Goal: Task Accomplishment & Management: Use online tool/utility

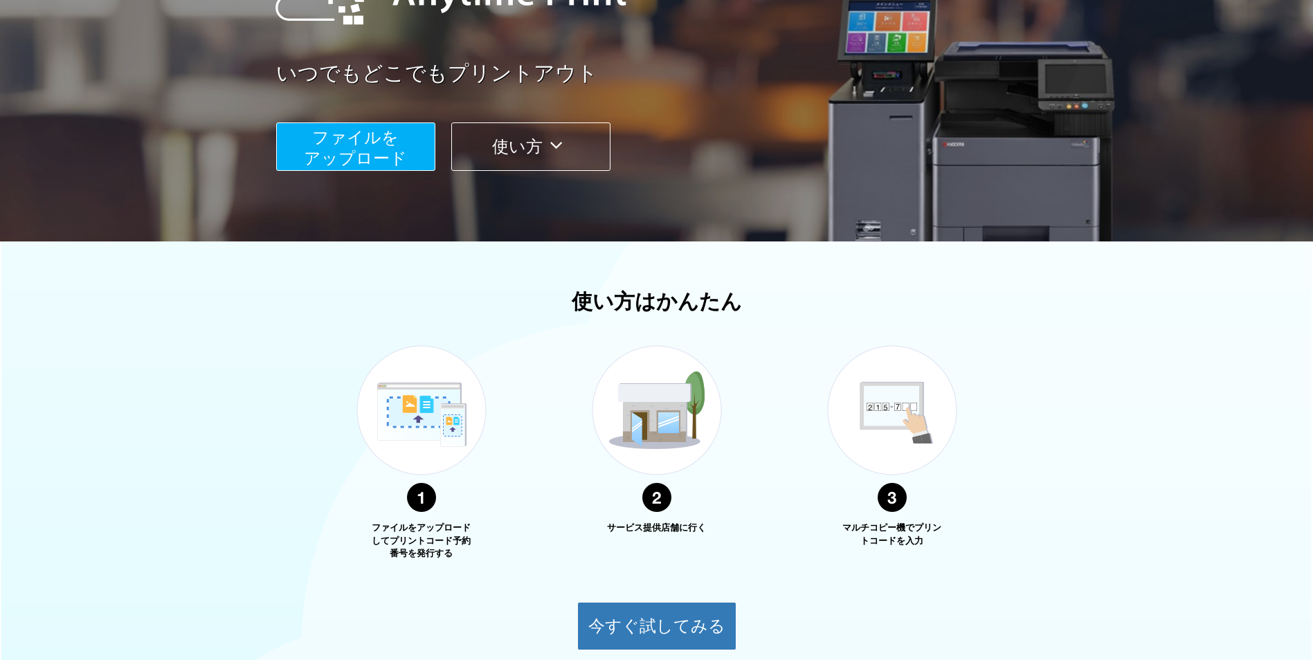
scroll to position [323, 0]
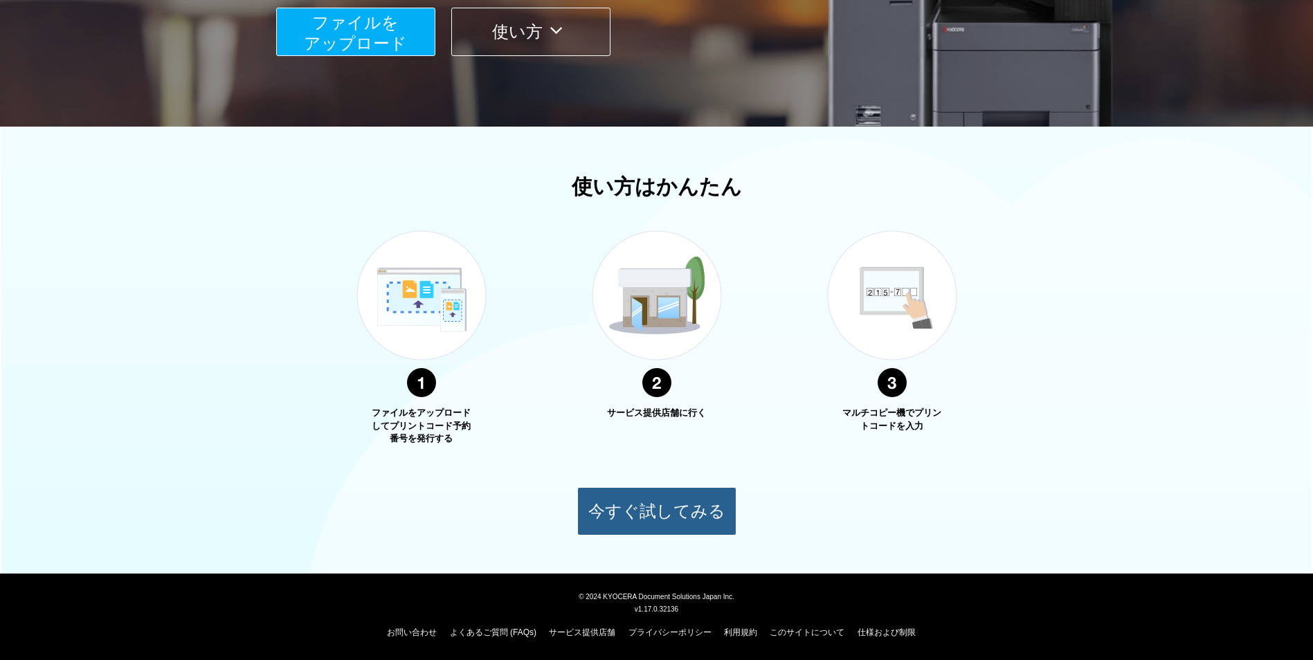
click at [663, 530] on button "今すぐ試してみる" at bounding box center [656, 511] width 159 height 48
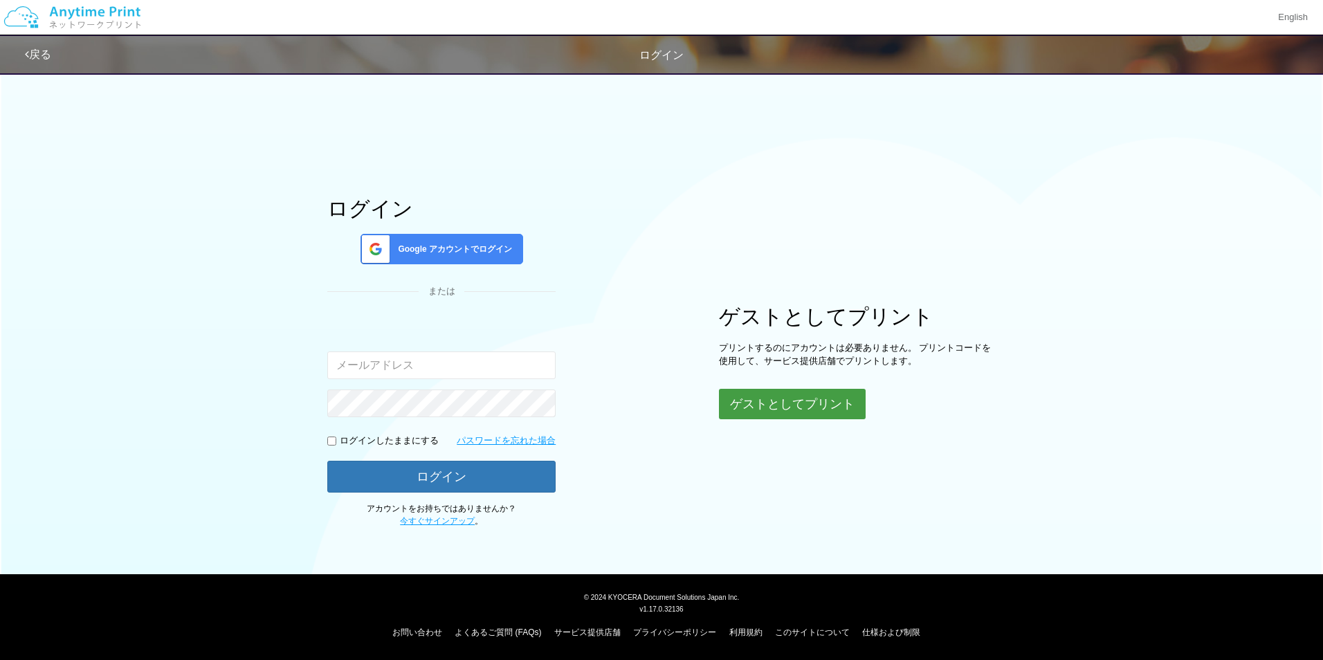
click at [823, 405] on button "ゲストとしてプリント" at bounding box center [792, 404] width 147 height 30
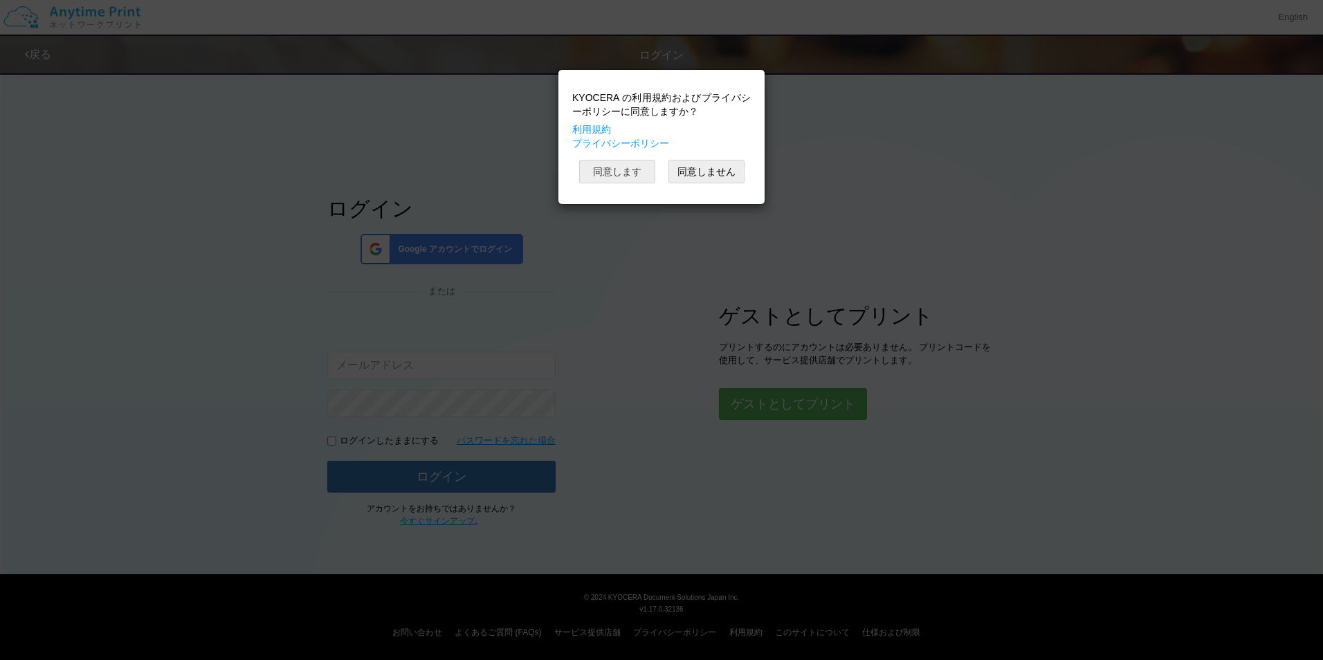
click at [637, 174] on button "同意します" at bounding box center [617, 172] width 76 height 24
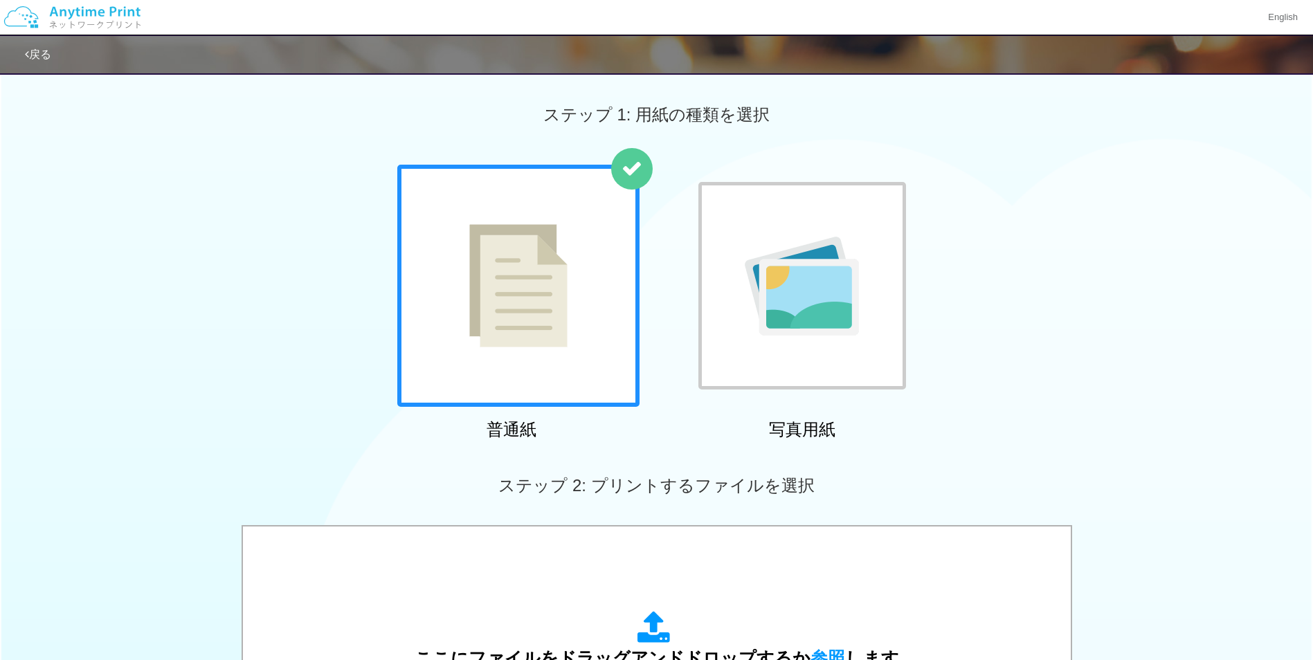
click at [58, 24] on img at bounding box center [72, 17] width 147 height 48
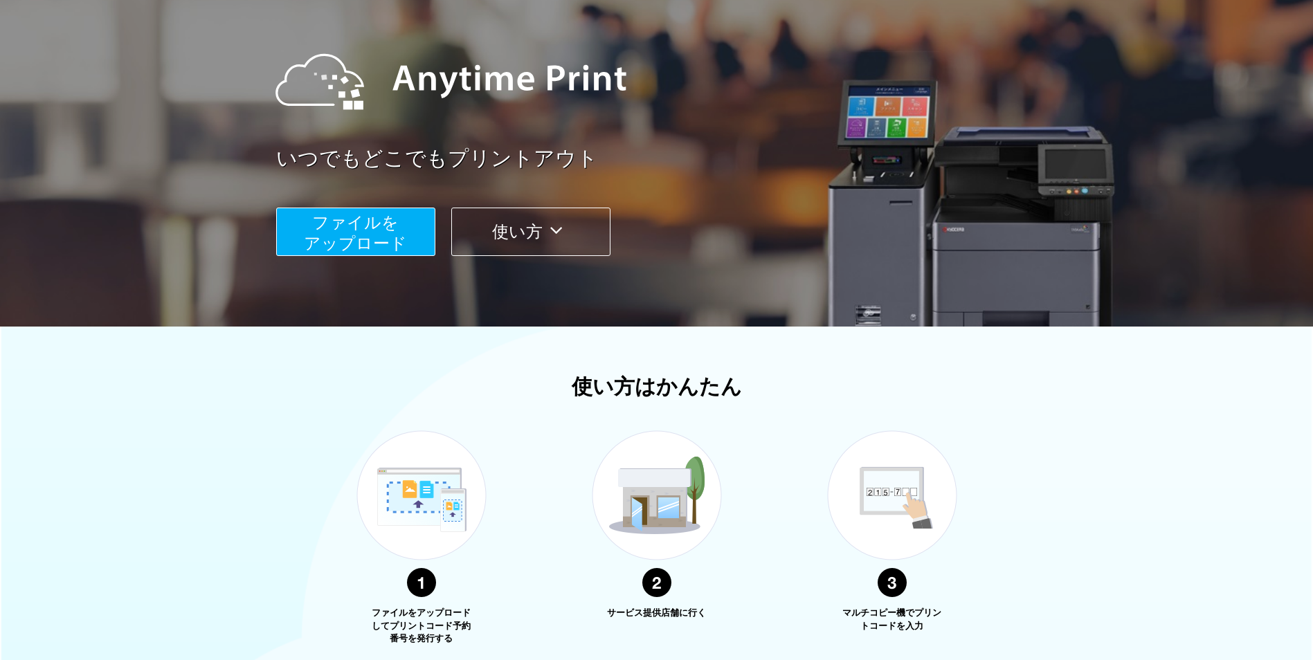
scroll to position [323, 0]
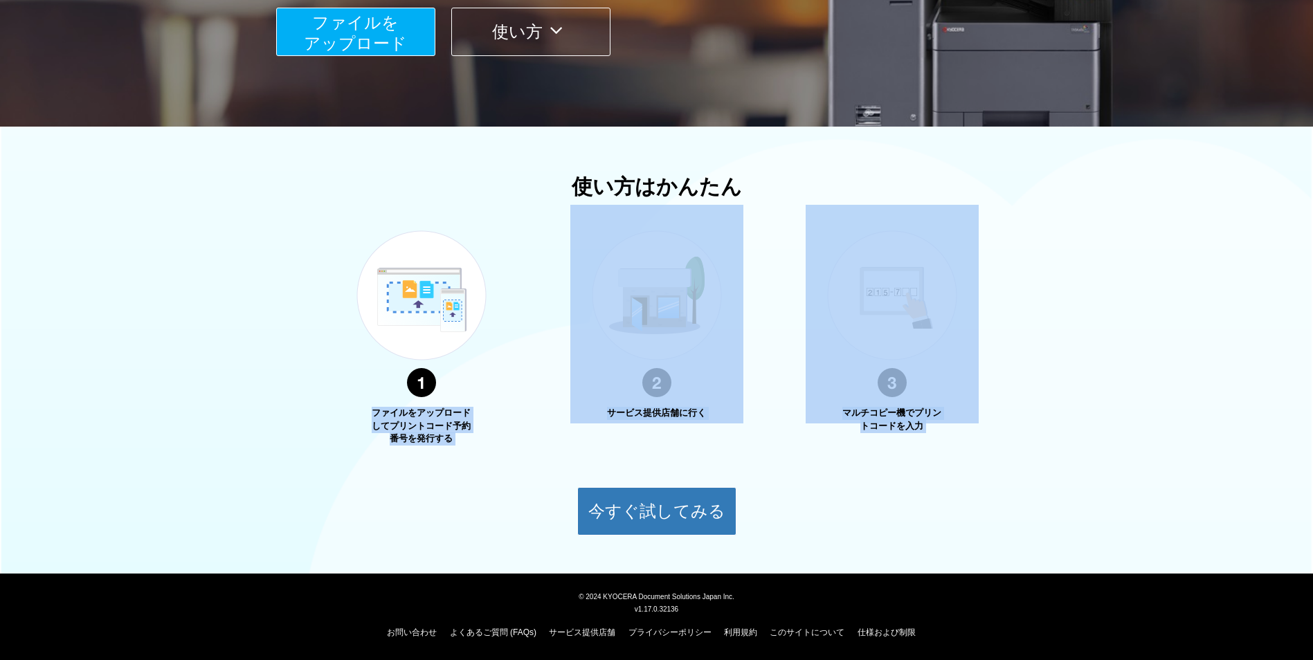
drag, startPoint x: 374, startPoint y: 413, endPoint x: 488, endPoint y: 446, distance: 118.2
click at [488, 446] on div "使い方はかんたん ファイルをアップロードしてプリントコード予約番号を発行する サービス提供店舗に行く マルチコピー機でプリントコードを入力 今すぐ試してみる" at bounding box center [656, 355] width 1313 height 360
drag, startPoint x: 488, startPoint y: 446, endPoint x: 450, endPoint y: 438, distance: 39.0
click at [455, 439] on p "ファイルをアップロードしてプリントコード予約番号を発行する" at bounding box center [421, 426] width 104 height 39
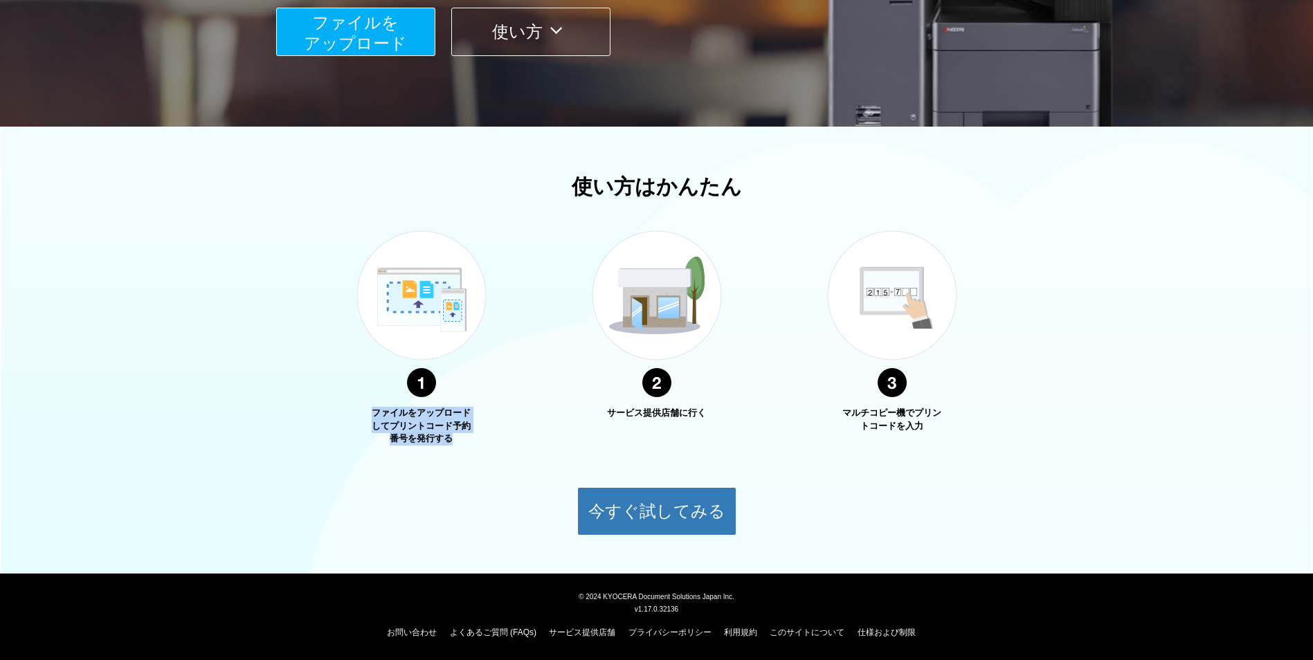
drag, startPoint x: 373, startPoint y: 414, endPoint x: 472, endPoint y: 441, distance: 102.6
click at [472, 441] on p "ファイルをアップロードしてプリントコード予約番号を発行する" at bounding box center [421, 426] width 104 height 39
click at [652, 421] on img at bounding box center [656, 314] width 173 height 219
